Goal: Transaction & Acquisition: Subscribe to service/newsletter

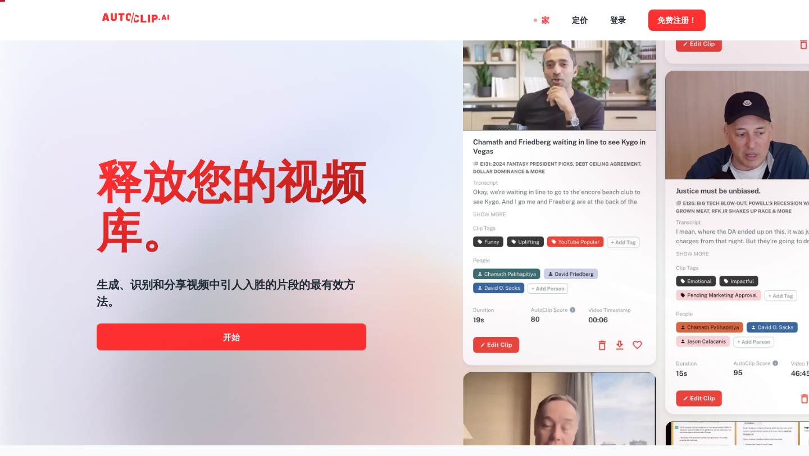
scroll to position [22, 0]
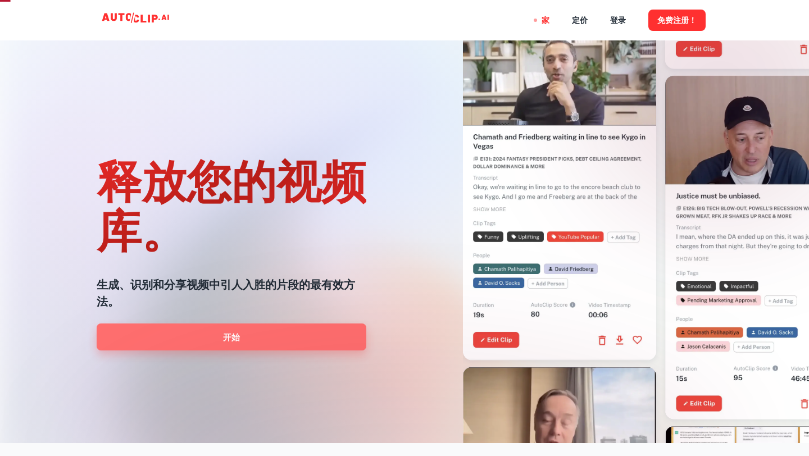
click at [256, 349] on link "开始" at bounding box center [232, 337] width 270 height 27
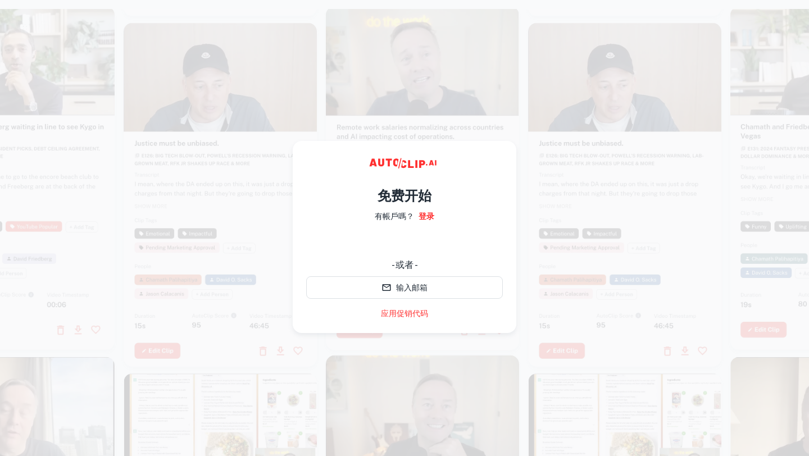
click at [445, 102] on video at bounding box center [422, 54] width 193 height 97
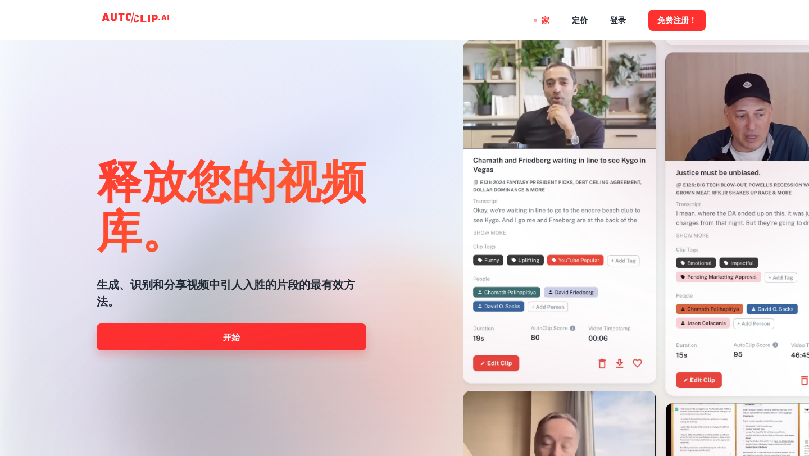
click at [281, 339] on link "开始" at bounding box center [232, 337] width 270 height 27
